Goal: Task Accomplishment & Management: Manage account settings

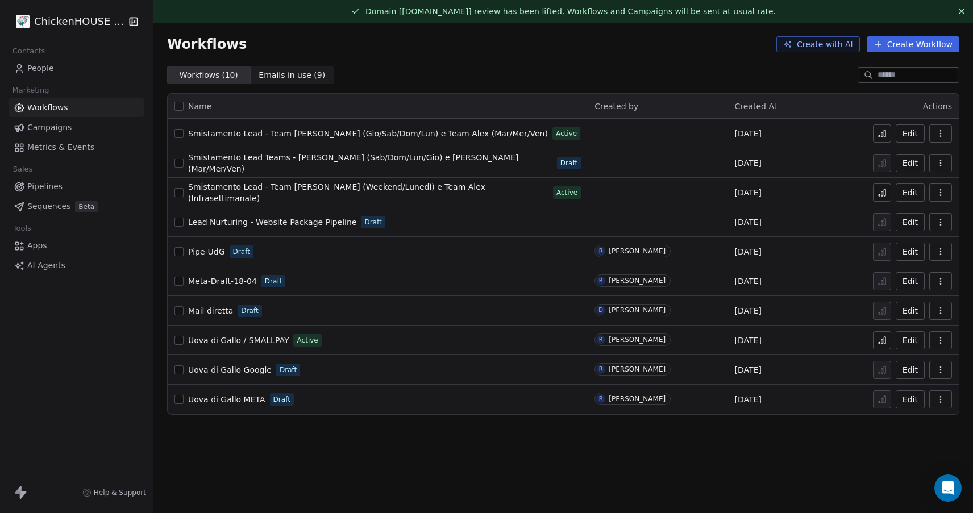
click at [276, 193] on span "Smistamento Lead - Team [PERSON_NAME] (Weekend/Lunedì) e Team Alex (Infrasettim…" at bounding box center [336, 192] width 297 height 20
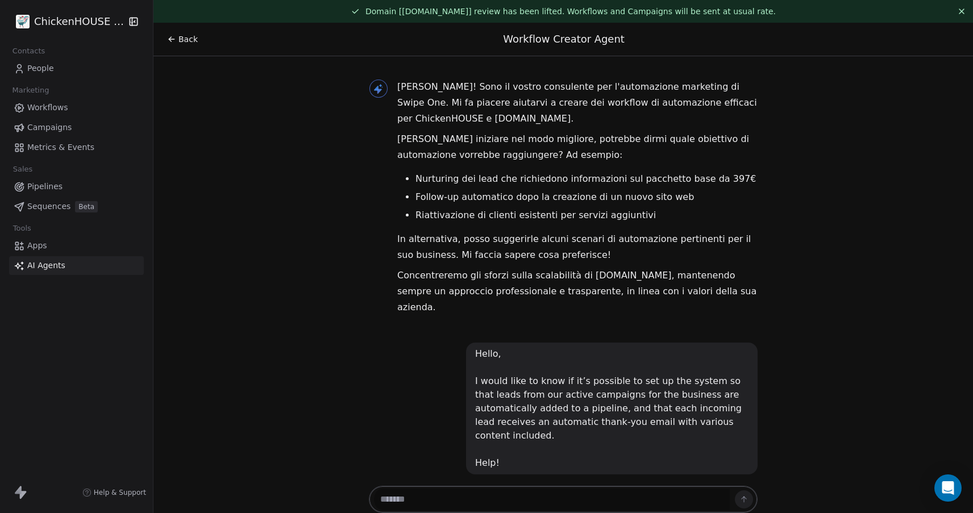
scroll to position [12870, 0]
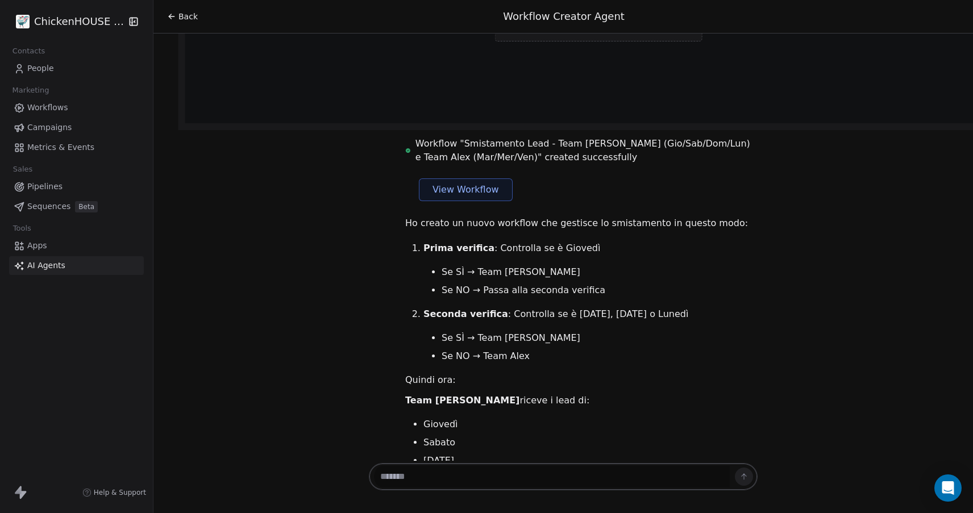
click at [47, 66] on span "People" at bounding box center [40, 68] width 27 height 12
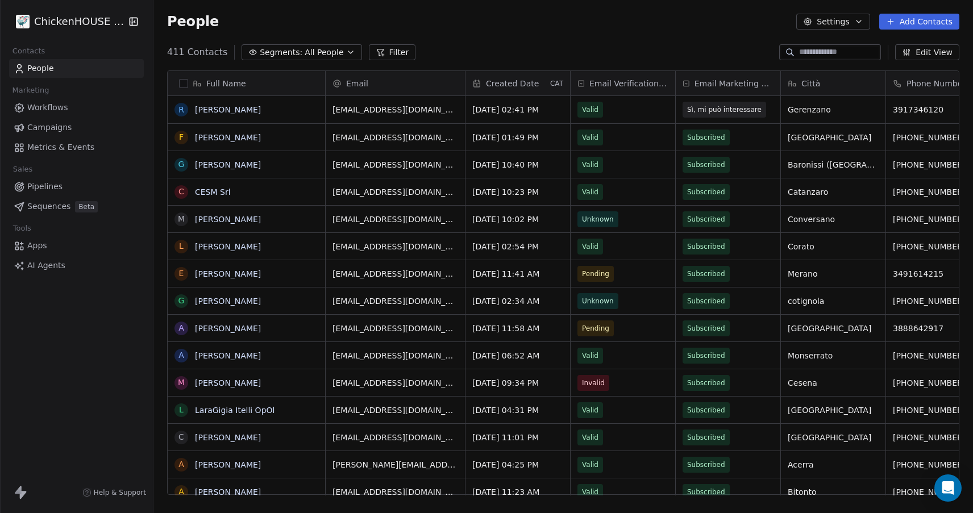
scroll to position [452, 819]
click at [180, 113] on button "grid" at bounding box center [181, 109] width 9 height 9
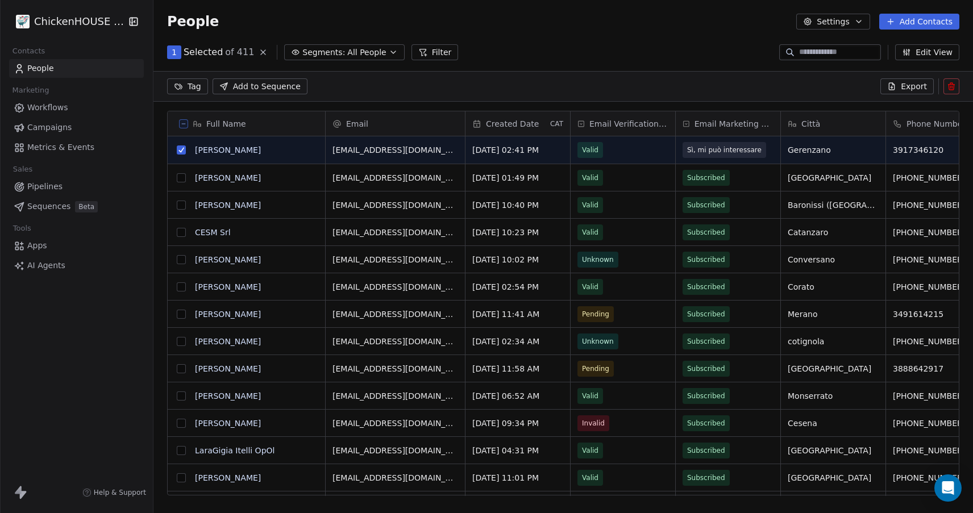
scroll to position [412, 819]
click at [948, 87] on icon at bounding box center [950, 86] width 9 height 9
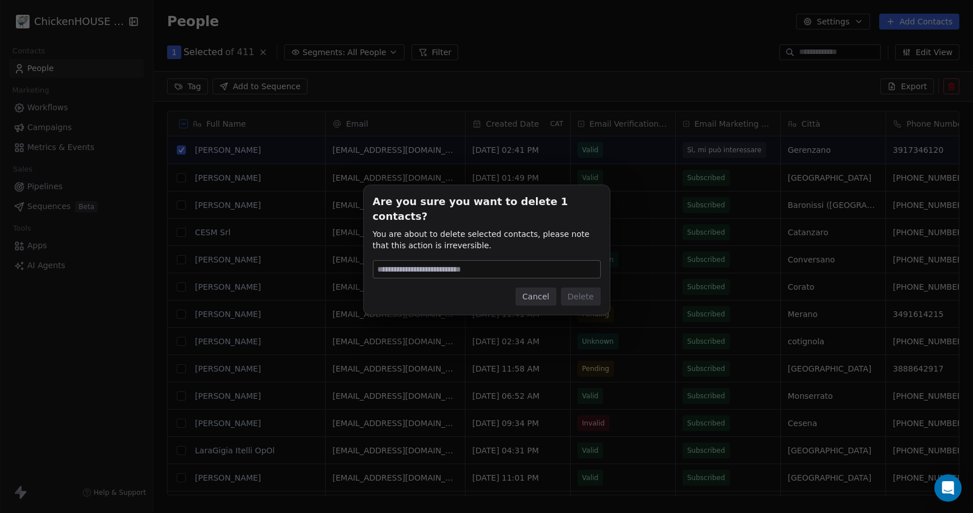
click at [436, 264] on input at bounding box center [486, 269] width 227 height 17
type input "******"
click at [577, 290] on button "Delete" at bounding box center [581, 296] width 40 height 18
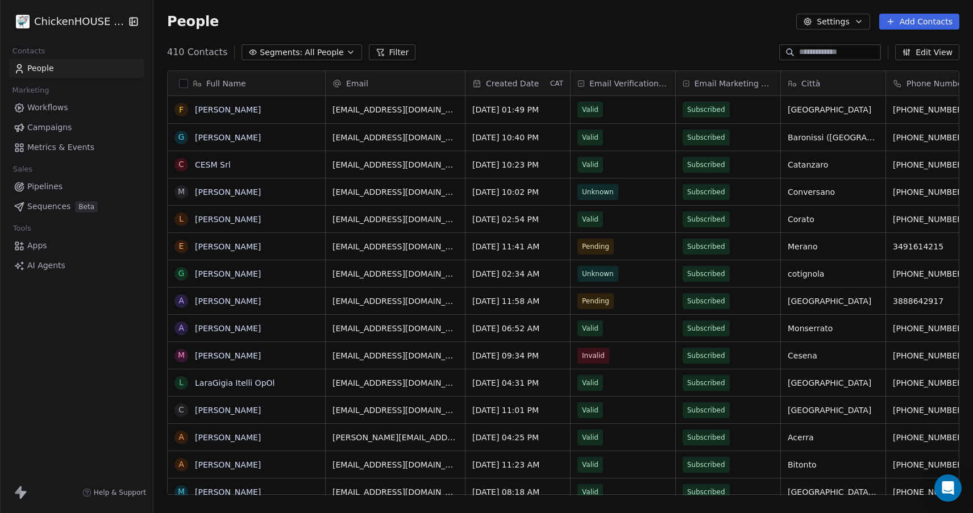
scroll to position [0, 0]
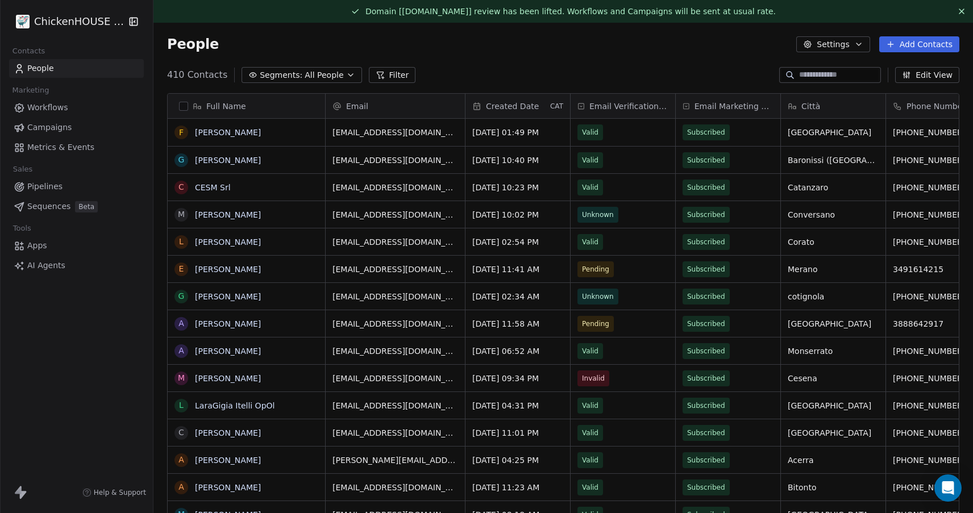
click at [43, 108] on span "Workflows" at bounding box center [47, 108] width 41 height 12
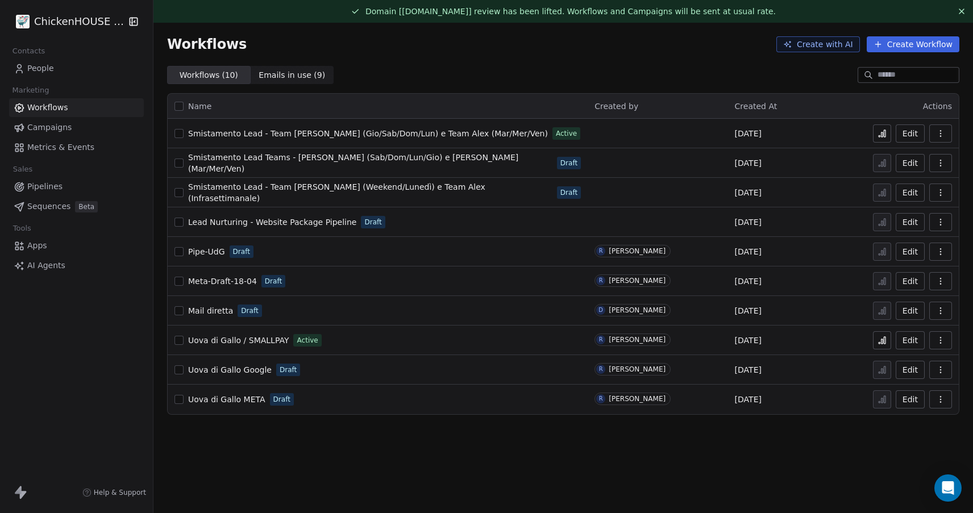
click at [328, 136] on span "Smistamento Lead - Team [PERSON_NAME] (Gio/Sab/Dom/Lun) e Team Alex (Mar/Mer/Ve…" at bounding box center [368, 133] width 360 height 9
click at [46, 69] on span "People" at bounding box center [40, 68] width 27 height 12
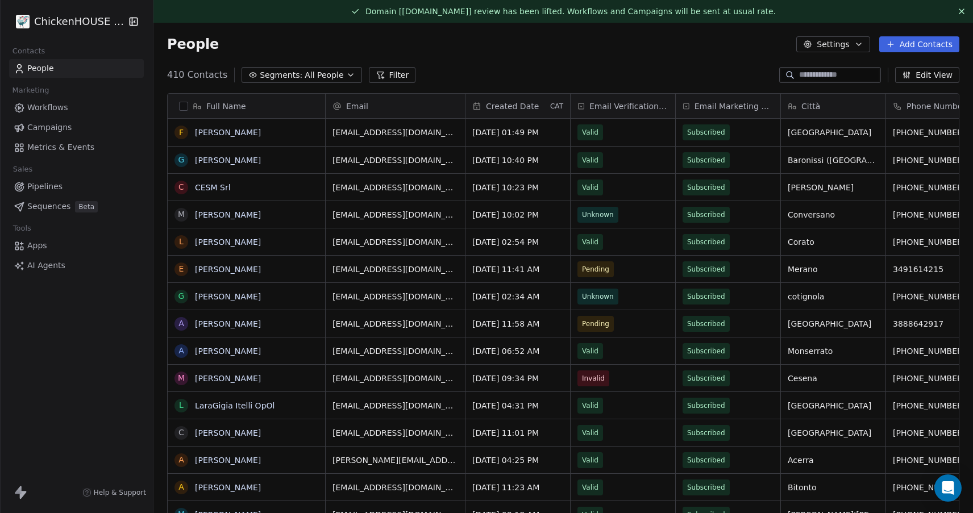
scroll to position [452, 819]
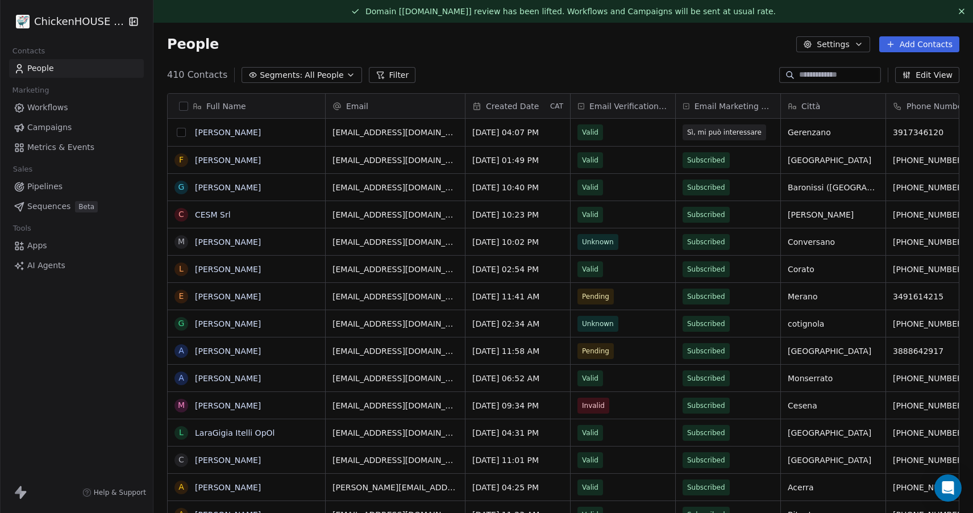
click at [180, 132] on button "grid" at bounding box center [181, 132] width 9 height 9
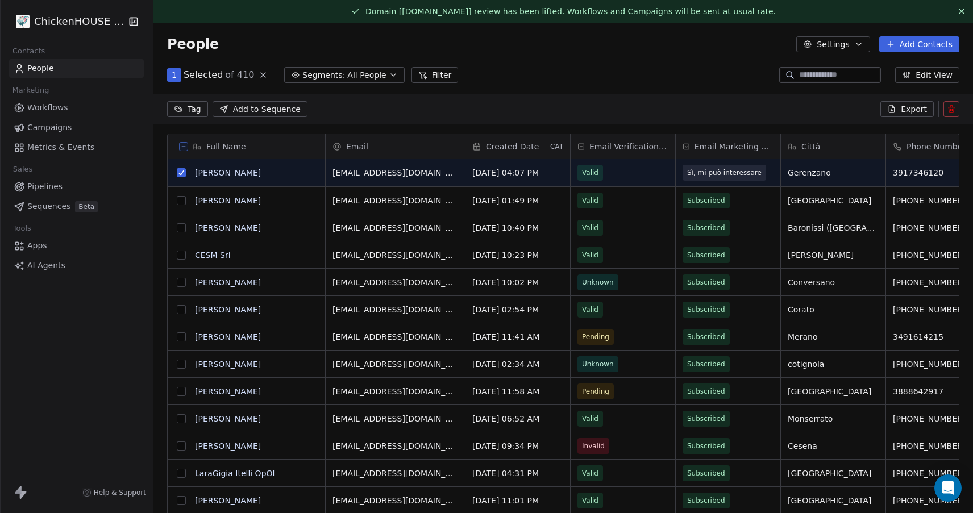
scroll to position [412, 819]
click at [959, 107] on div "Tag Add to Sequence Export" at bounding box center [562, 109] width 819 height 31
click at [946, 110] on icon at bounding box center [950, 109] width 9 height 9
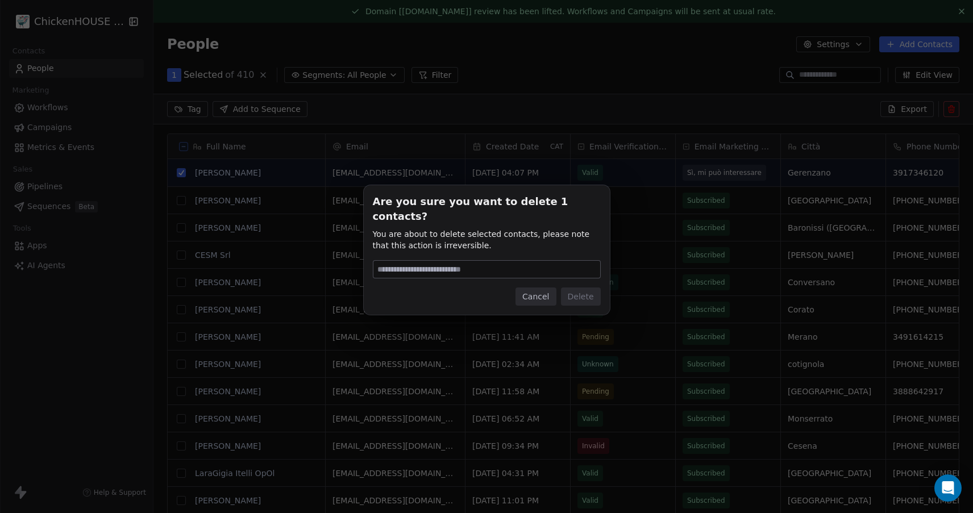
click at [477, 268] on input at bounding box center [486, 269] width 227 height 17
type input "******"
click at [579, 291] on button "Delete" at bounding box center [581, 296] width 40 height 18
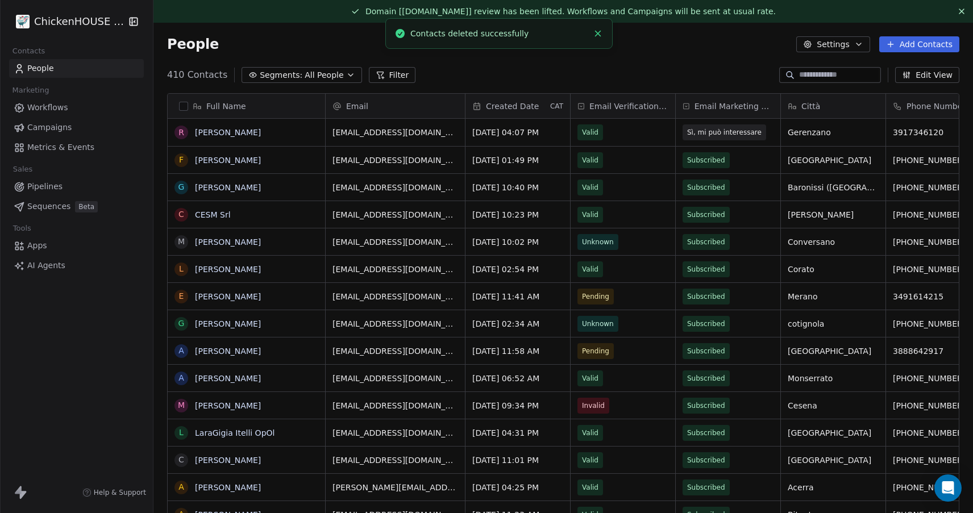
scroll to position [452, 819]
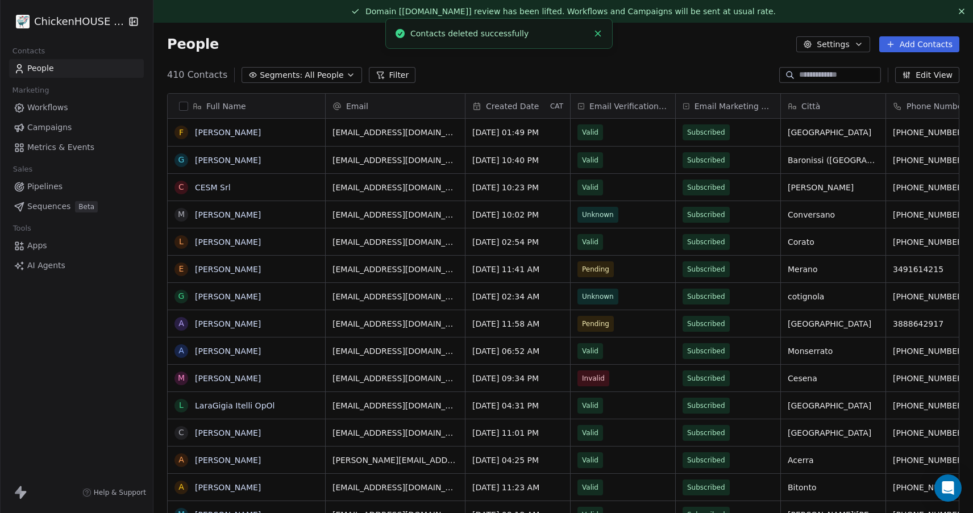
click at [45, 107] on span "Workflows" at bounding box center [47, 108] width 41 height 12
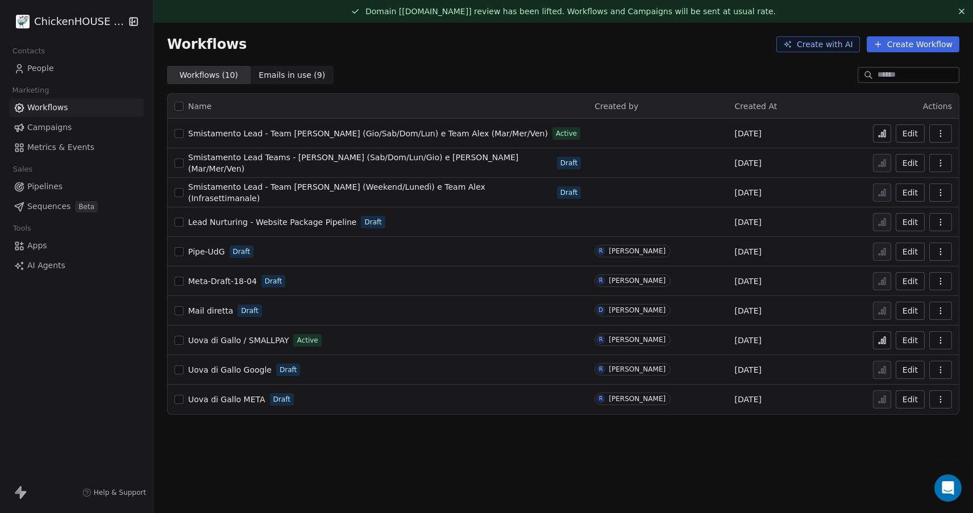
click at [304, 131] on span "Smistamento Lead - Team [PERSON_NAME] (Gio/Sab/Dom/Lun) e Team Alex (Mar/Mer/Ve…" at bounding box center [368, 133] width 360 height 9
